Goal: Find specific page/section: Find specific page/section

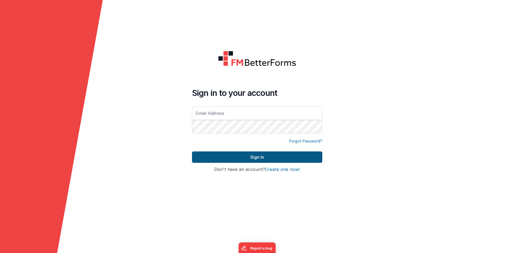
type input "eric.smoger@goquantus.com"
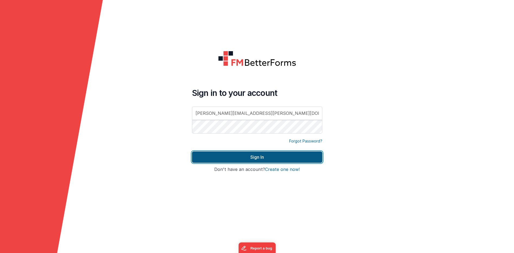
click at [216, 159] on button "Sign In" at bounding box center [257, 157] width 130 height 11
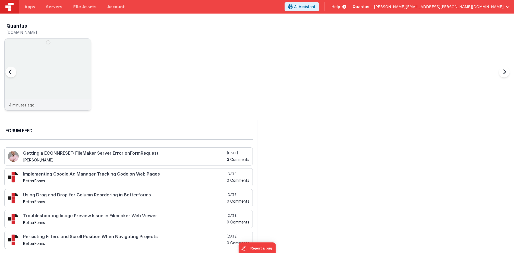
click at [66, 56] on img at bounding box center [48, 82] width 86 height 86
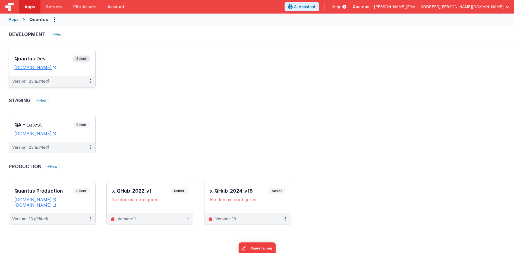
click at [55, 57] on h3 "Quantus Dev" at bounding box center [43, 58] width 59 height 5
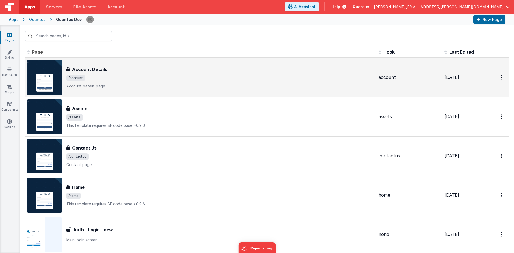
click at [122, 70] on div "Account Details" at bounding box center [220, 69] width 308 height 7
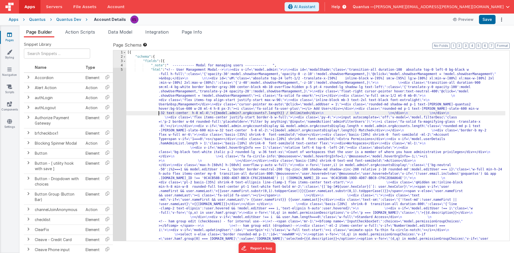
click at [6, 37] on link "Pages" at bounding box center [10, 37] width 20 height 11
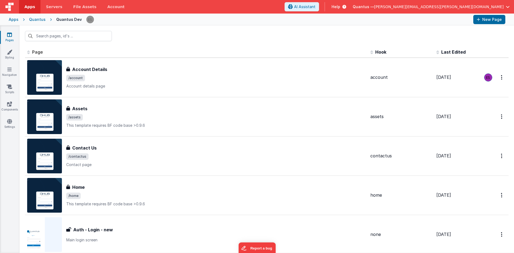
click at [10, 48] on div "Pages Styling Navigation Scripts Components Settings" at bounding box center [10, 140] width 20 height 228
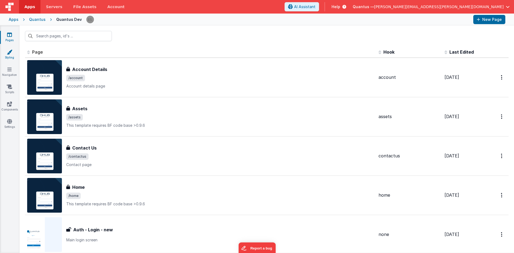
click at [9, 50] on icon at bounding box center [9, 51] width 5 height 5
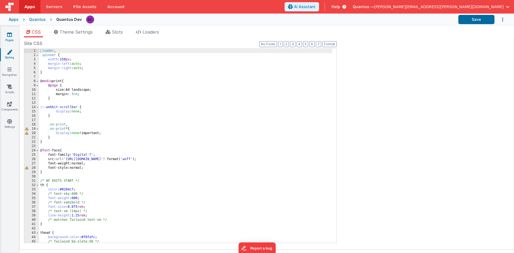
click at [8, 35] on icon at bounding box center [9, 34] width 5 height 5
